Goal: Transaction & Acquisition: Purchase product/service

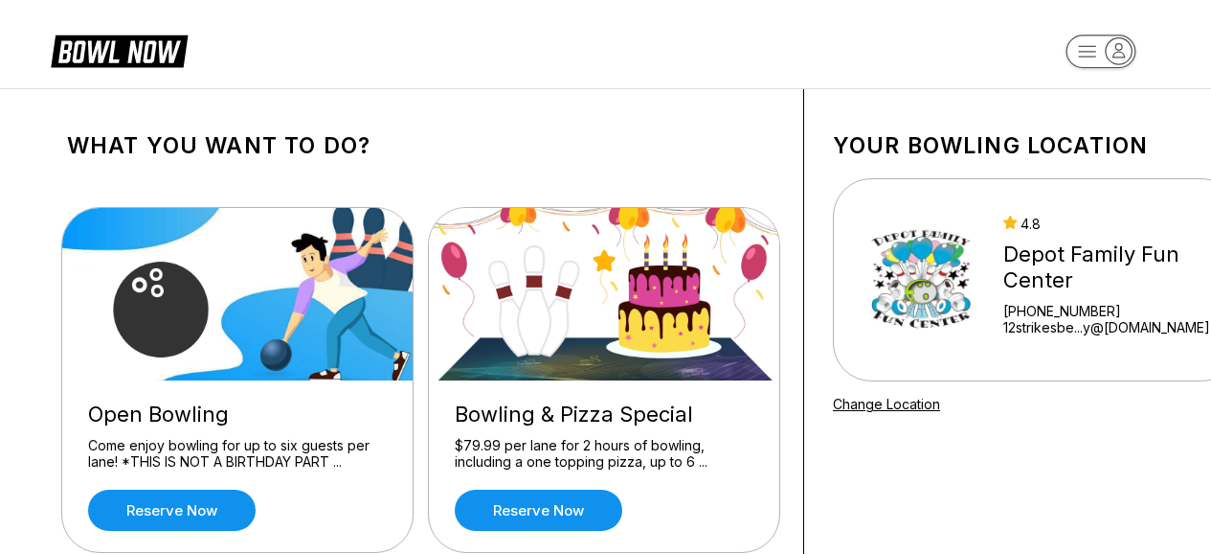
click at [1094, 55] on rect "button" at bounding box center [1101, 51] width 70 height 34
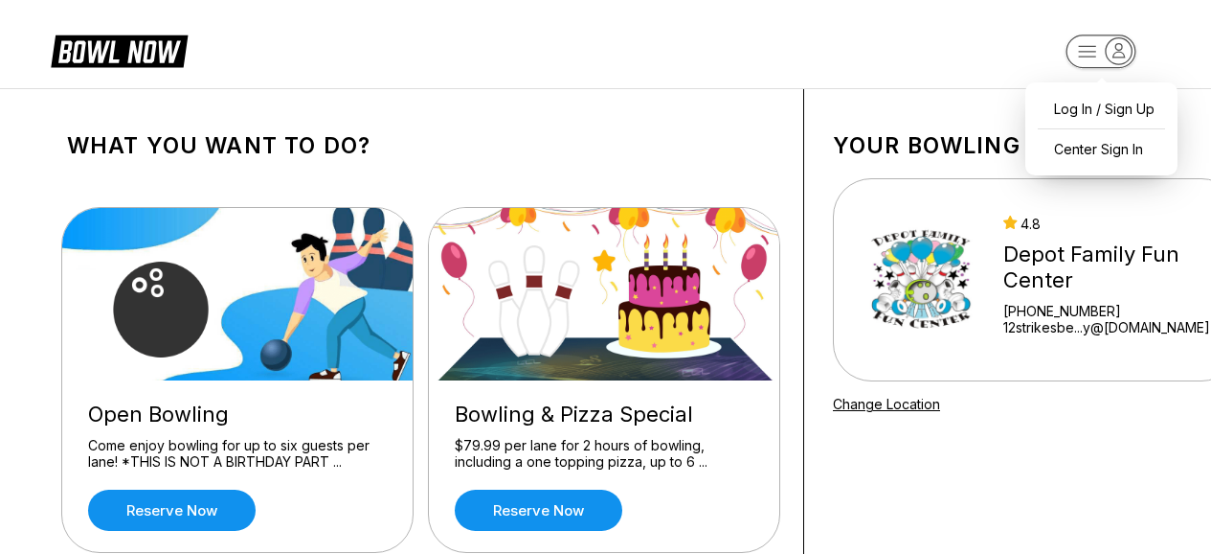
click at [135, 57] on icon at bounding box center [119, 50] width 137 height 36
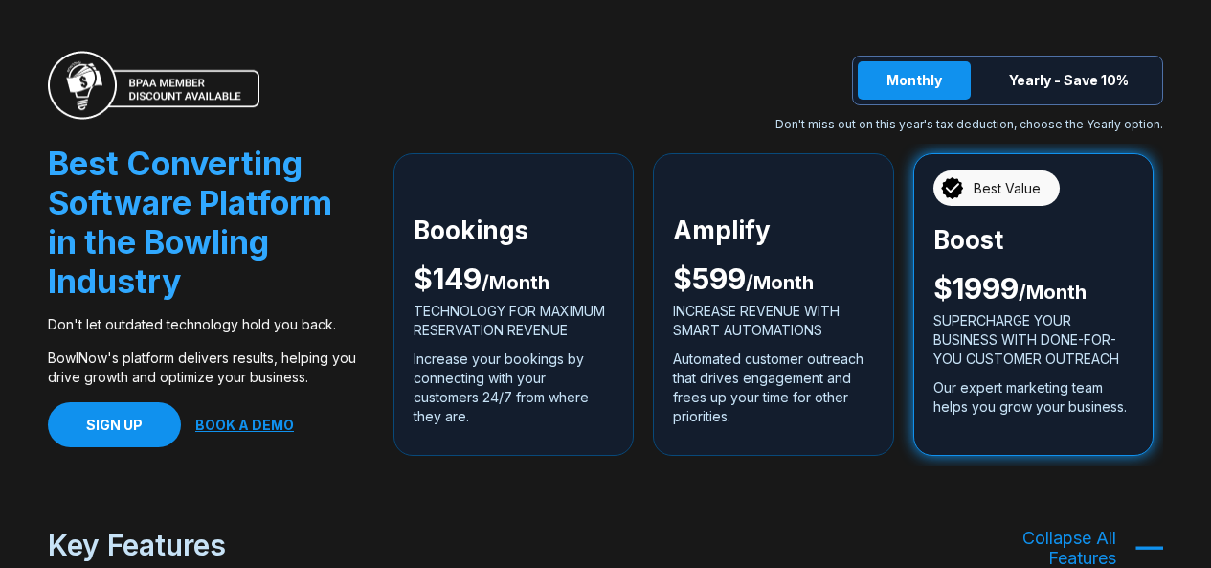
scroll to position [4310, 0]
